Goal: Obtain resource: Obtain resource

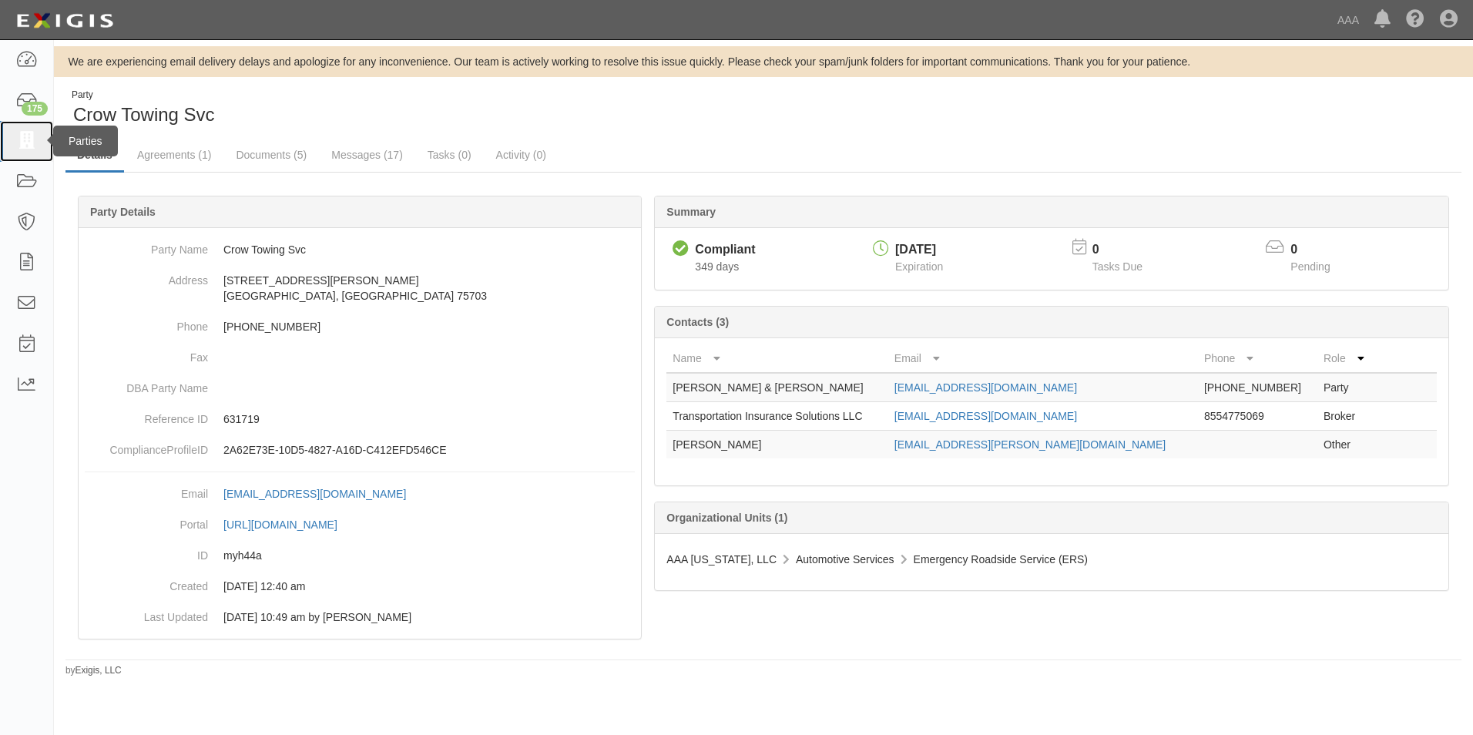
click at [26, 136] on icon at bounding box center [26, 141] width 22 height 18
click at [270, 153] on link "Documents (5)" at bounding box center [271, 155] width 94 height 33
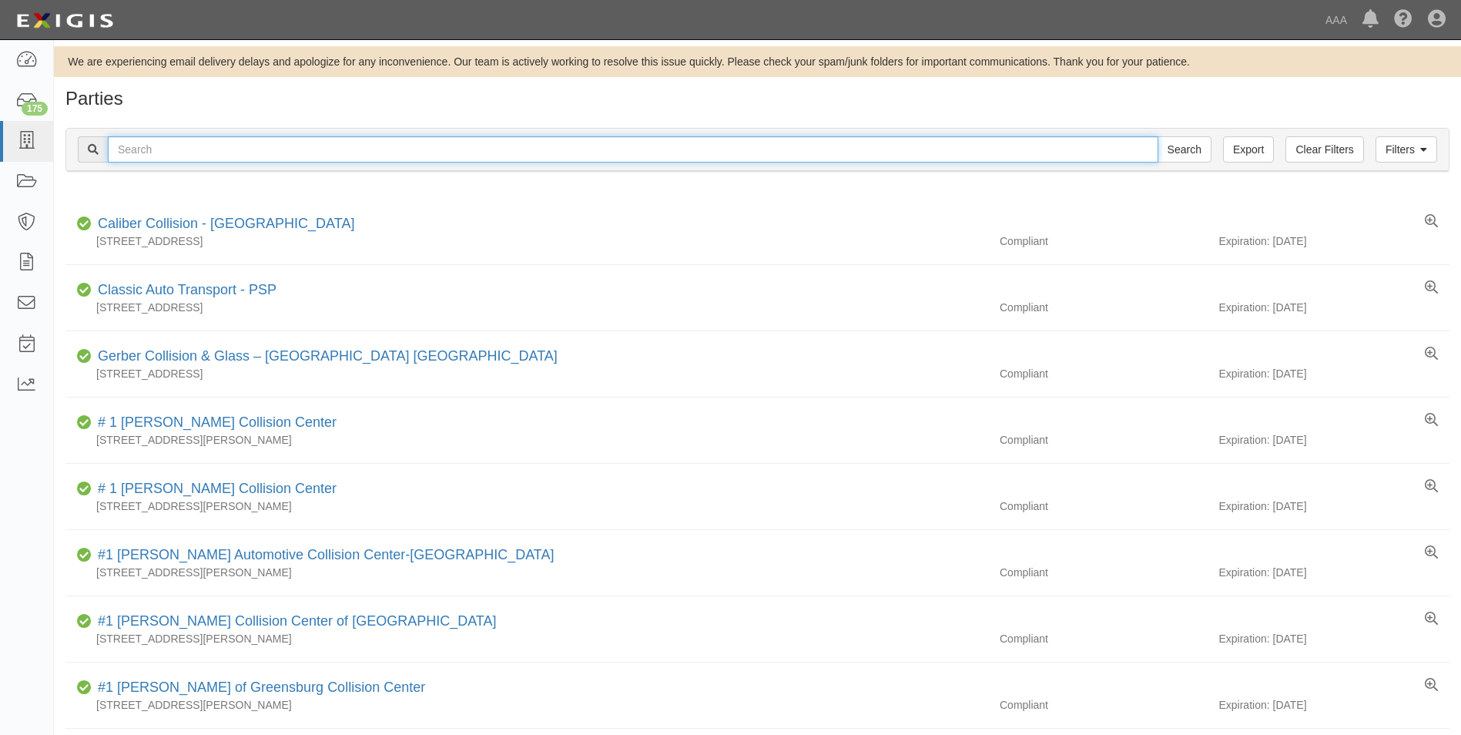
click at [154, 150] on input "text" at bounding box center [633, 149] width 1051 height 26
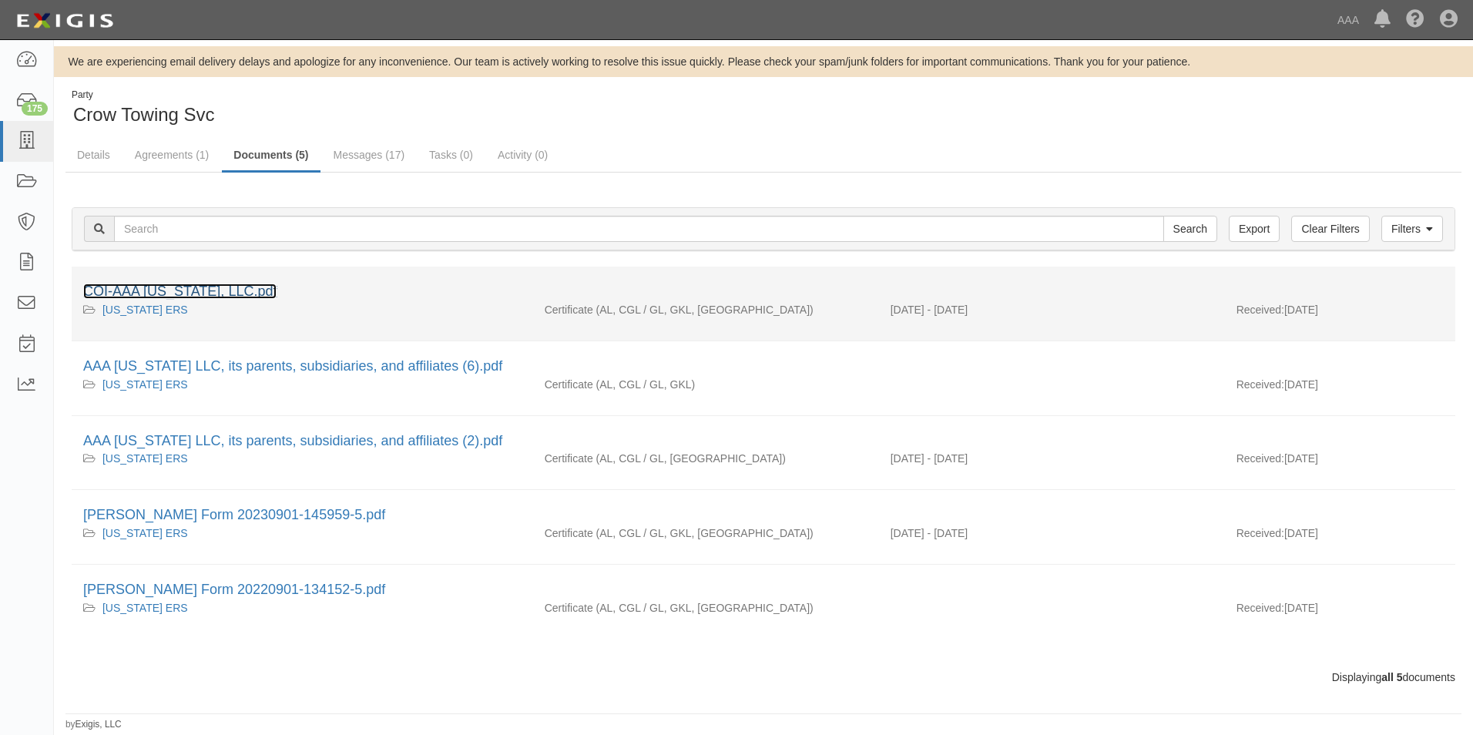
click at [170, 288] on link "COI-AAA [US_STATE], LLC.pdf" at bounding box center [179, 290] width 193 height 15
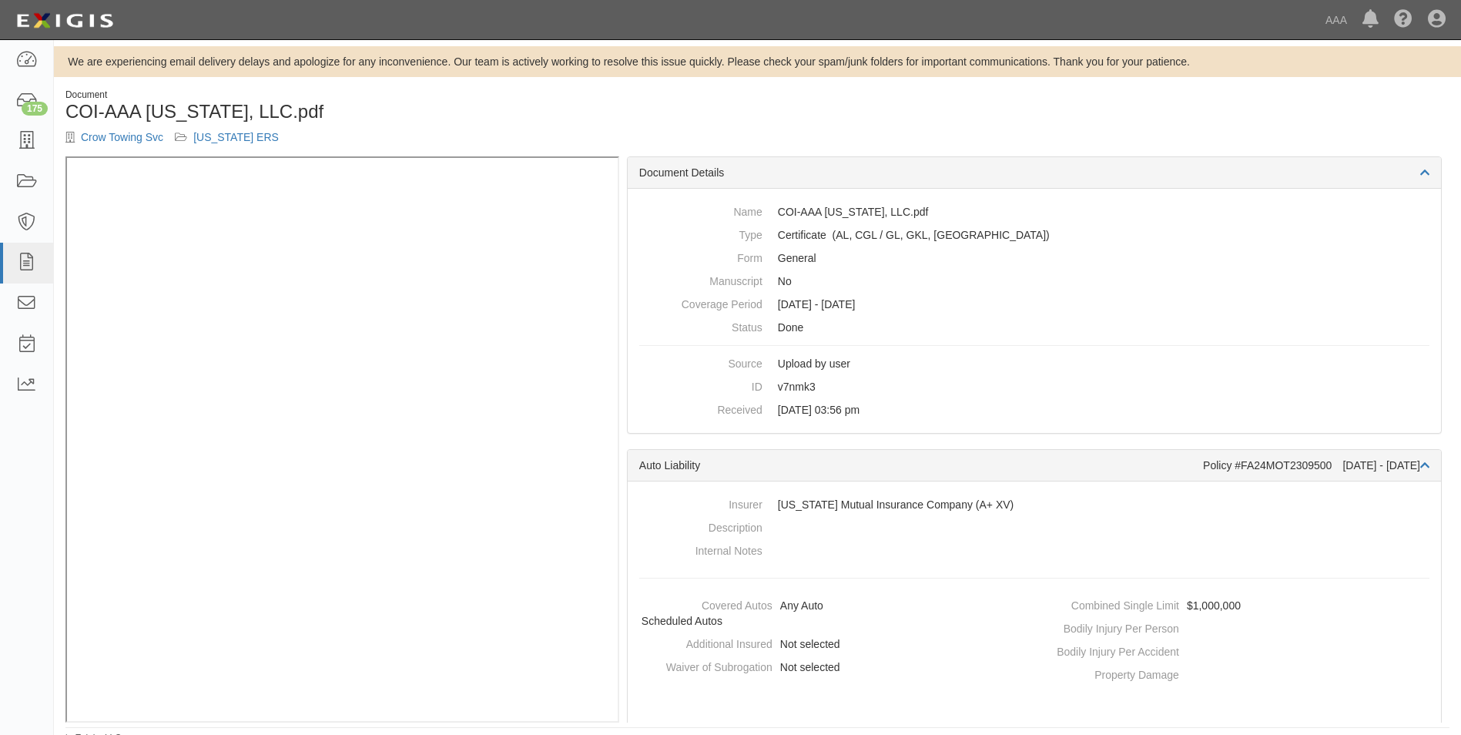
click at [585, 118] on h1 "COI-AAA Texas, LLC.pdf" at bounding box center [405, 112] width 681 height 20
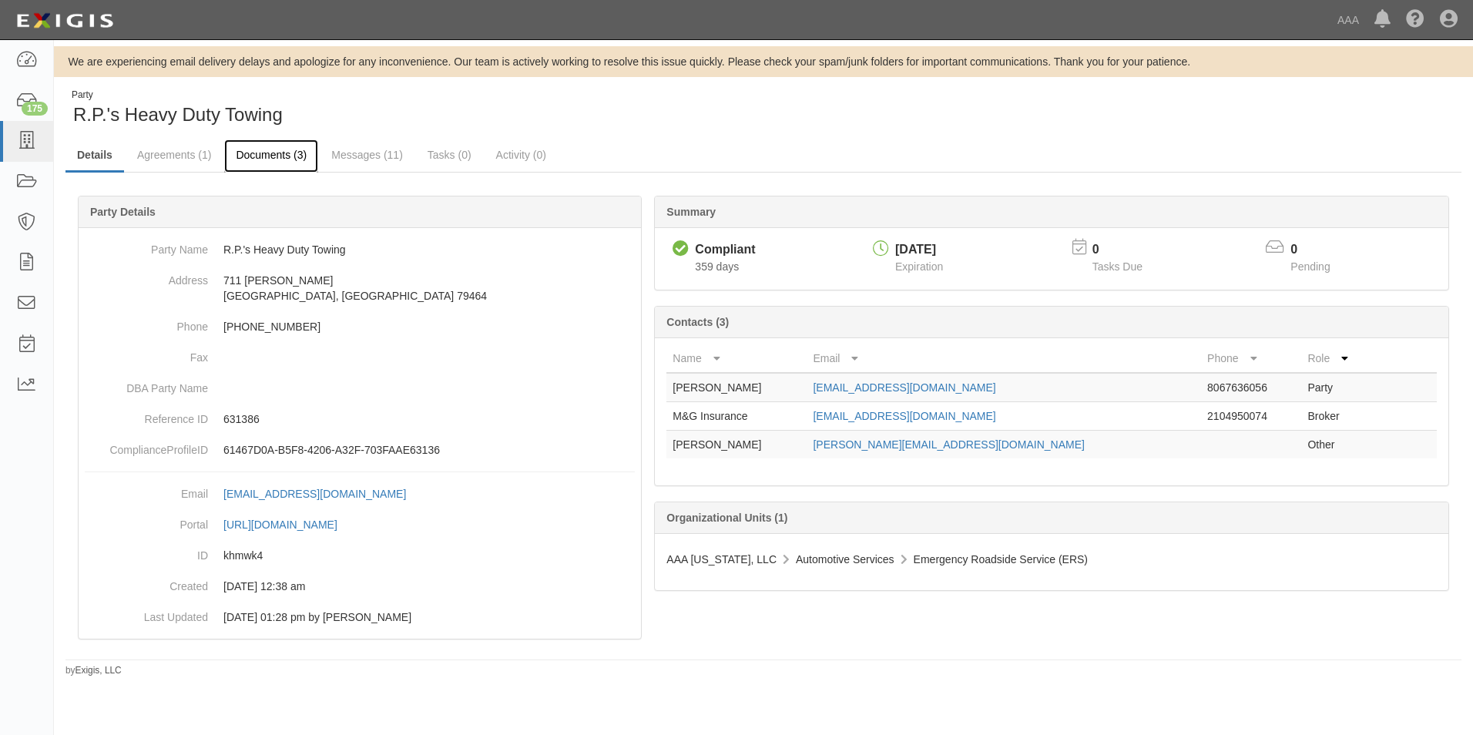
click at [278, 154] on link "Documents (3)" at bounding box center [271, 155] width 94 height 33
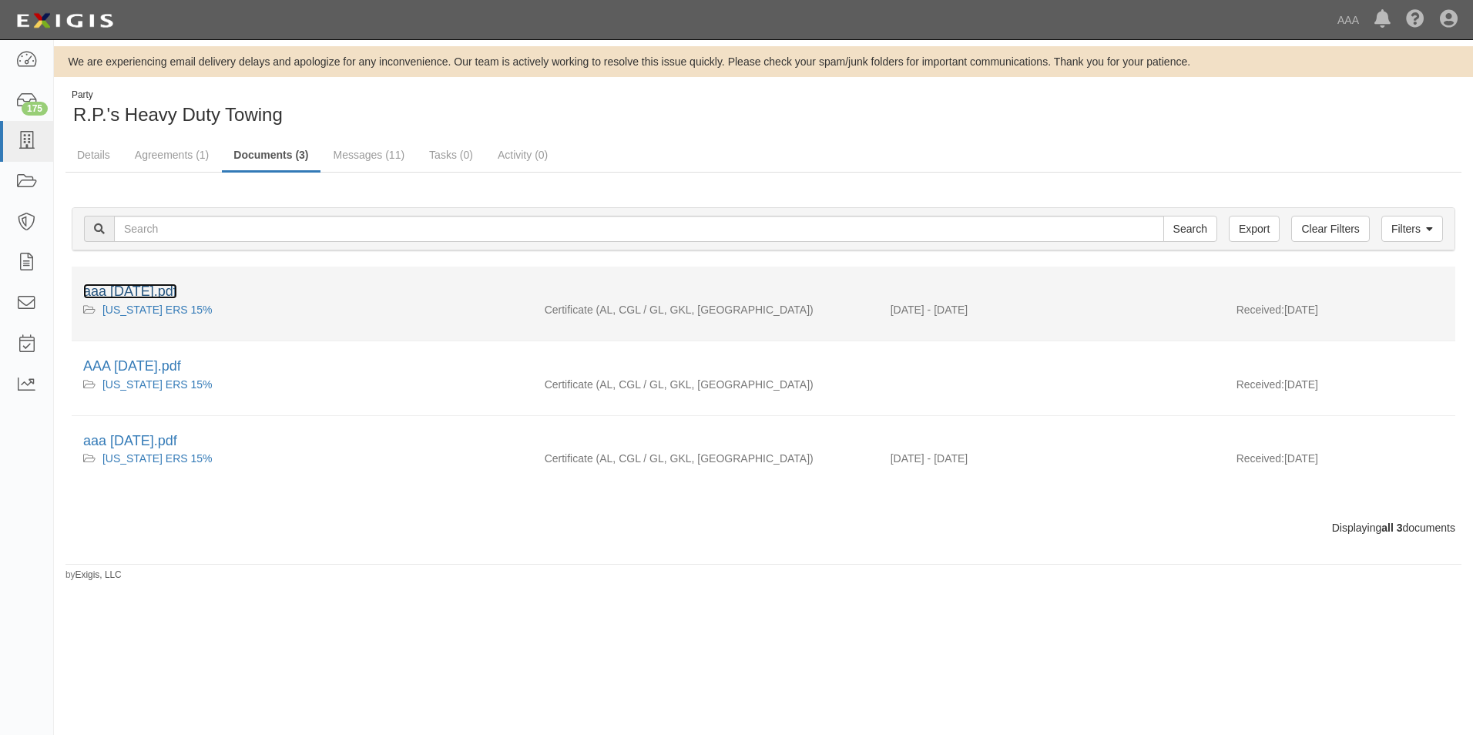
click at [153, 289] on link "aaa [DATE].pdf" at bounding box center [130, 290] width 94 height 15
